Goal: Transaction & Acquisition: Obtain resource

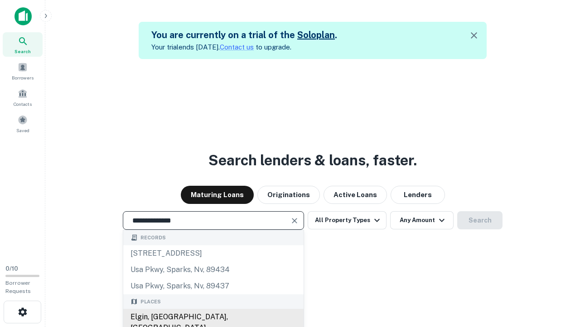
click at [213, 317] on div "Elgin, [GEOGRAPHIC_DATA], [GEOGRAPHIC_DATA]" at bounding box center [213, 321] width 180 height 27
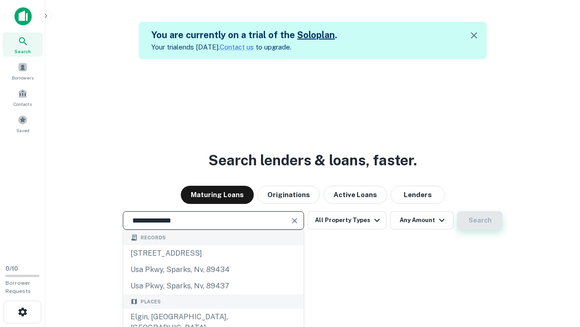
type input "**********"
click at [480, 220] on button "Search" at bounding box center [480, 220] width 45 height 18
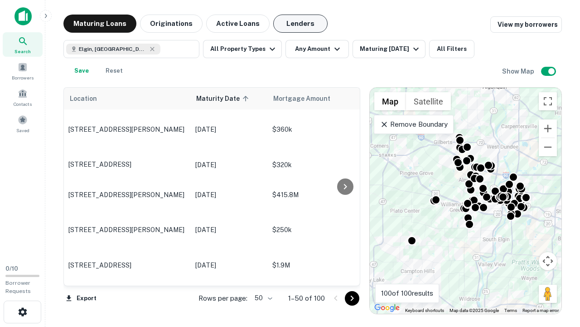
click at [301, 24] on button "Lenders" at bounding box center [300, 24] width 54 height 18
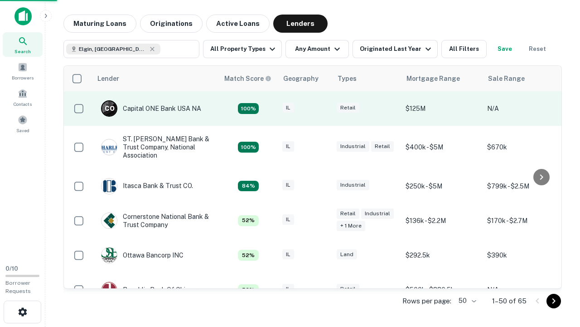
click at [322, 108] on div "IL" at bounding box center [305, 108] width 45 height 12
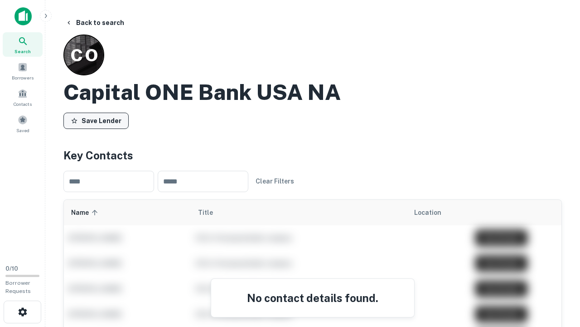
click at [96, 120] on button "Save Lender" at bounding box center [95, 120] width 65 height 16
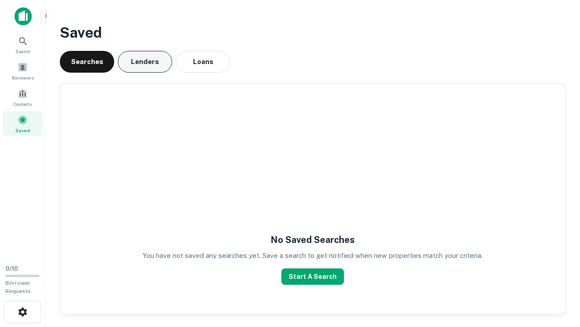
click at [145, 62] on button "Lenders" at bounding box center [145, 62] width 54 height 22
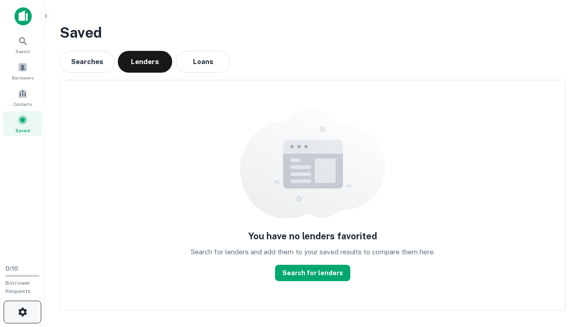
click at [22, 312] on icon "button" at bounding box center [22, 311] width 11 height 11
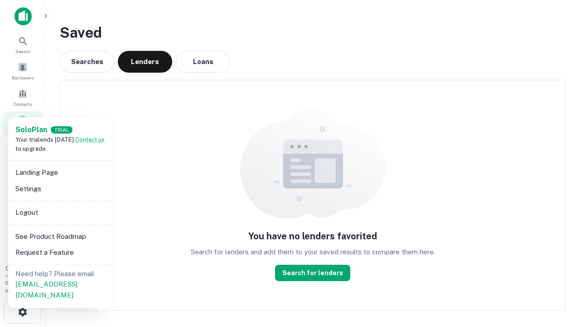
click at [60, 212] on li "Logout" at bounding box center [60, 212] width 97 height 16
